Goal: Transaction & Acquisition: Purchase product/service

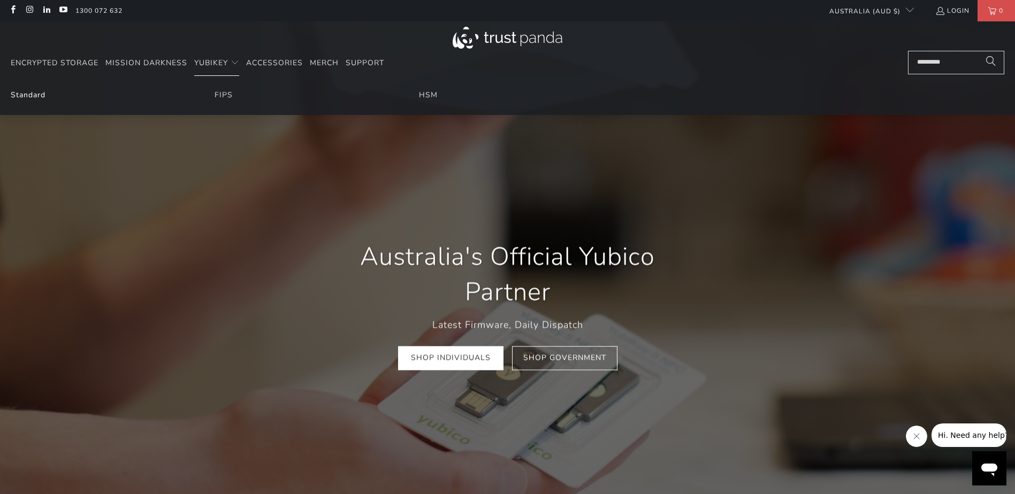
click at [25, 93] on link "Standard" at bounding box center [28, 95] width 35 height 10
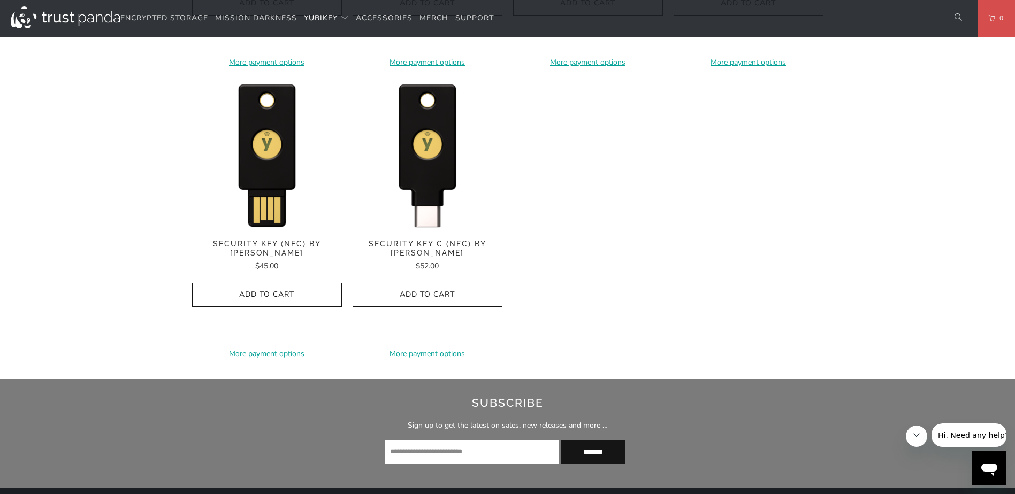
scroll to position [1177, 0]
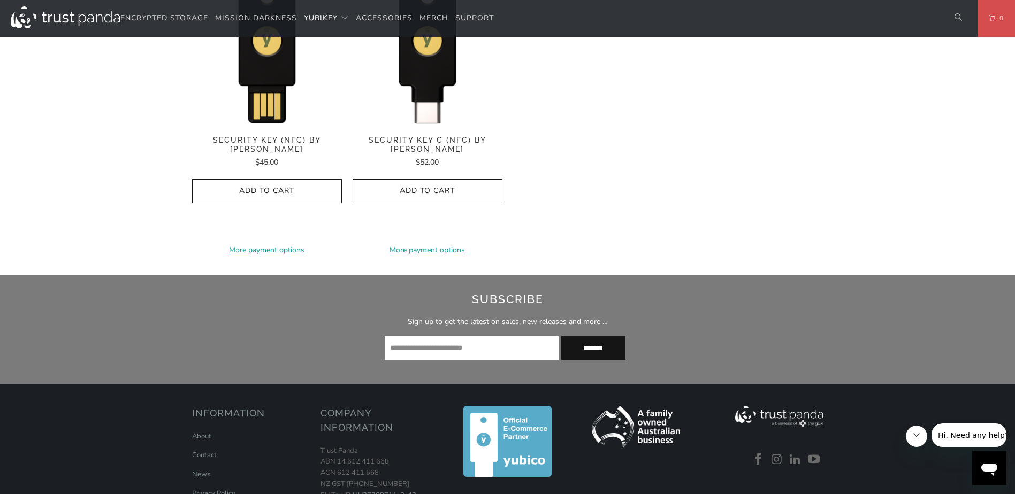
click at [426, 142] on span "Security Key C (NFC) by [PERSON_NAME]" at bounding box center [428, 145] width 150 height 18
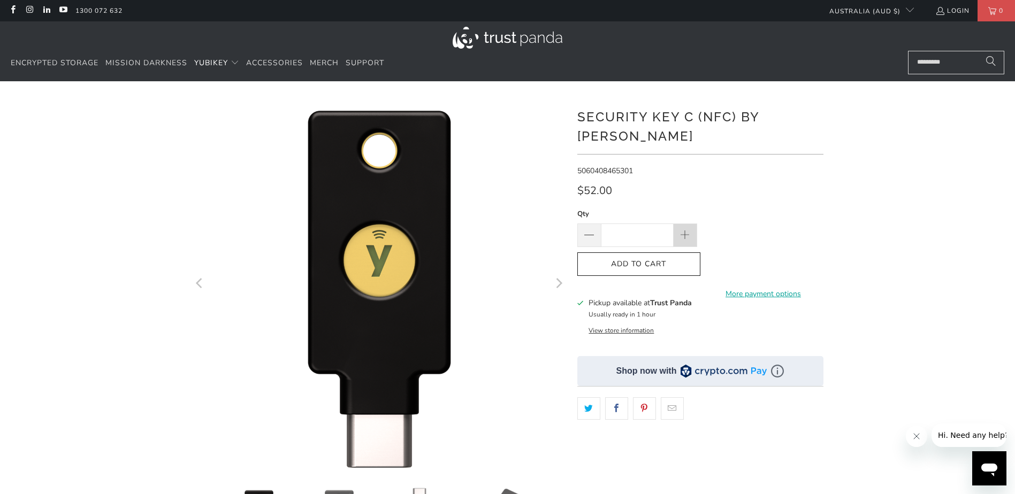
click at [678, 224] on span at bounding box center [686, 236] width 24 height 24
type input "*"
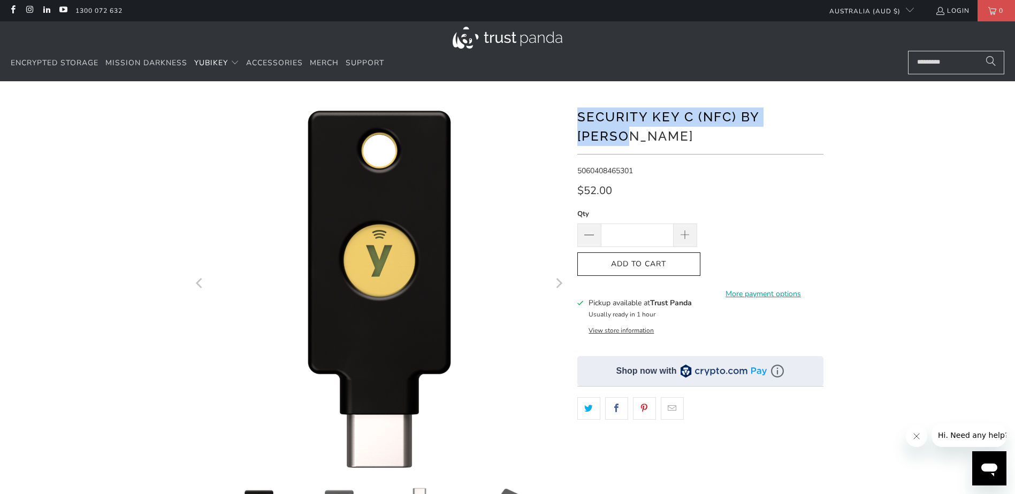
drag, startPoint x: 829, startPoint y: 113, endPoint x: 581, endPoint y: 118, distance: 247.8
click at [581, 118] on div "*" at bounding box center [507, 367] width 1015 height 540
copy h1 "Security Key C (NFC) by [PERSON_NAME]"
click at [674, 253] on button "Add to Cart" at bounding box center [638, 265] width 123 height 24
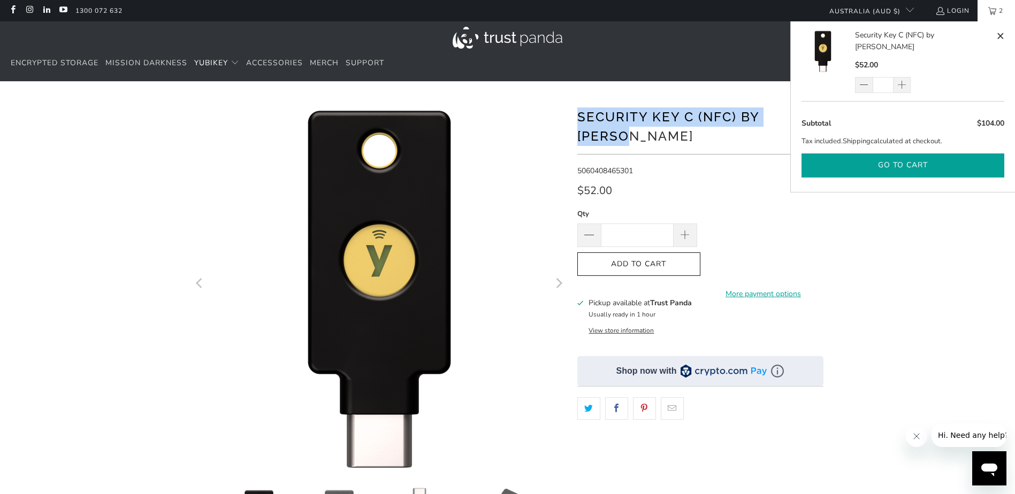
click at [904, 155] on button "Go to cart" at bounding box center [903, 166] width 203 height 24
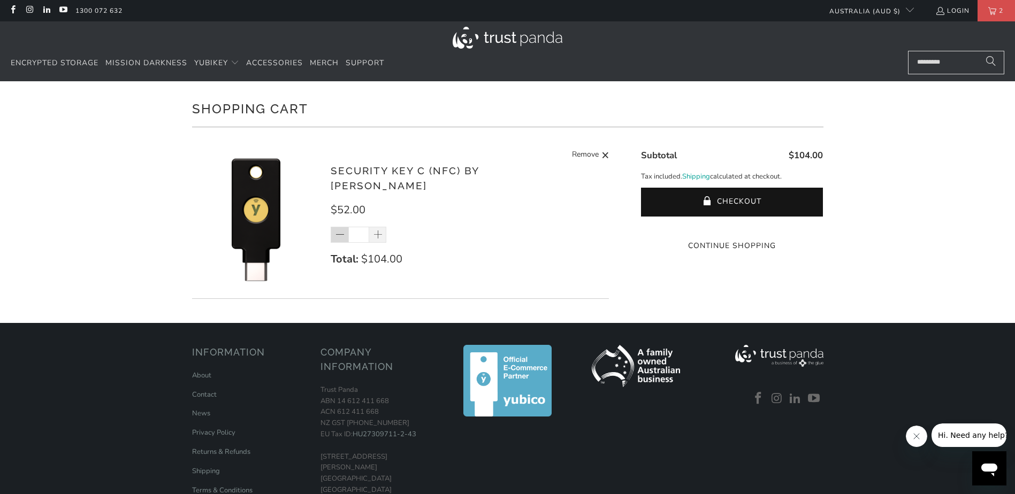
click at [337, 230] on span at bounding box center [340, 235] width 11 height 11
type input "*"
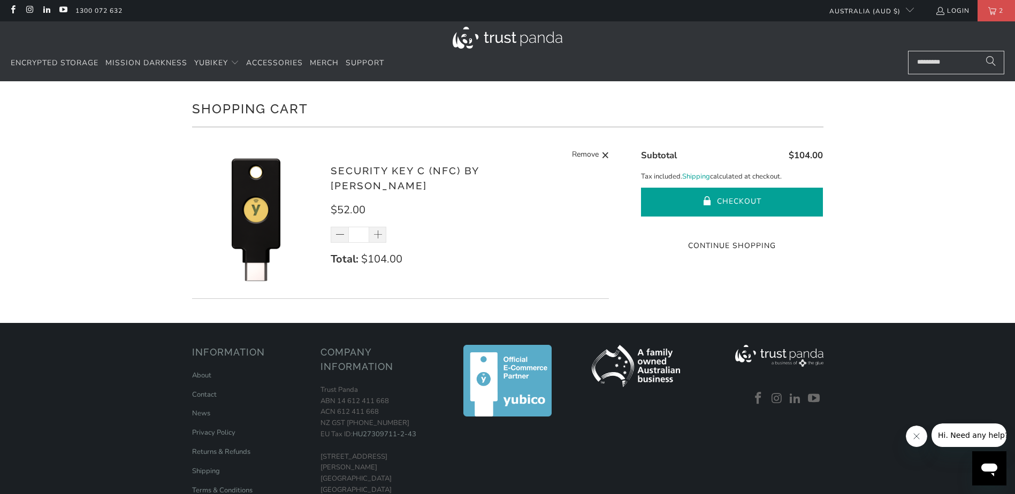
click at [661, 201] on button "Checkout" at bounding box center [732, 202] width 182 height 29
